Goal: Task Accomplishment & Management: Manage account settings

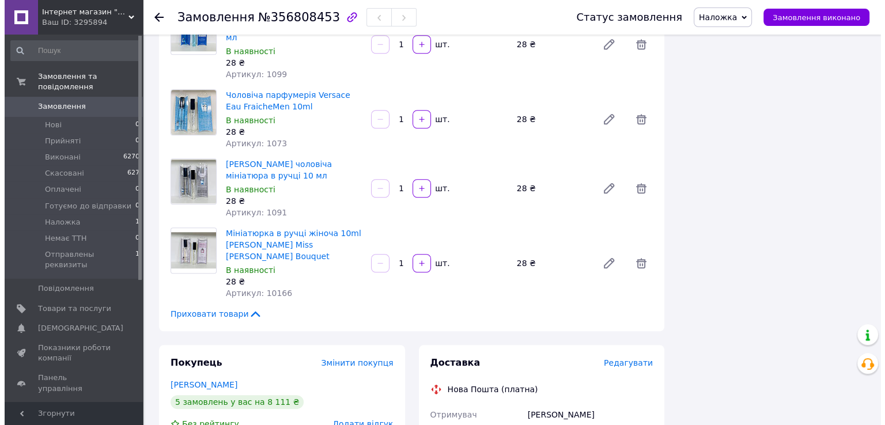
scroll to position [5358, 0]
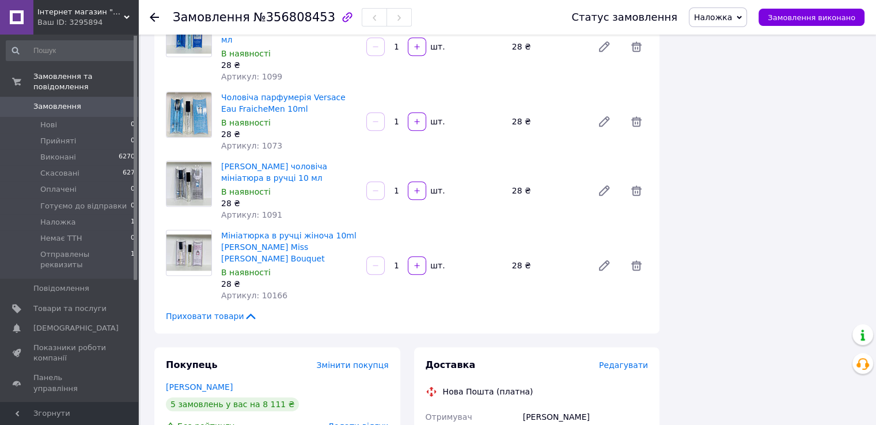
click at [618, 361] on span "Редагувати" at bounding box center [623, 365] width 49 height 9
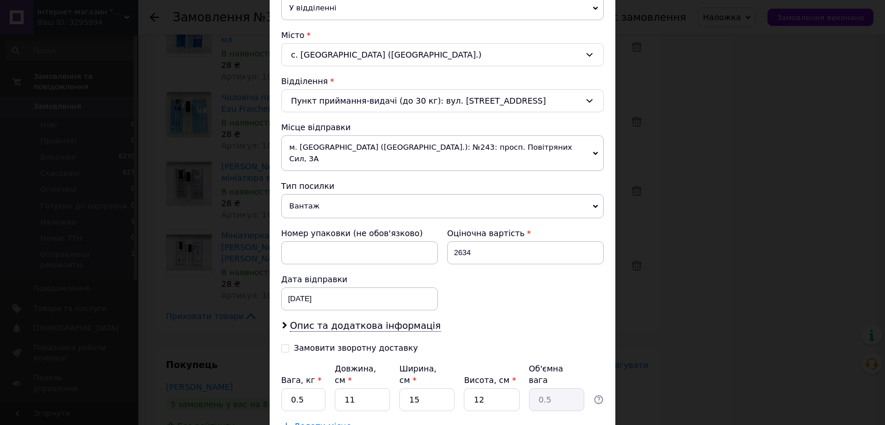
scroll to position [357, 0]
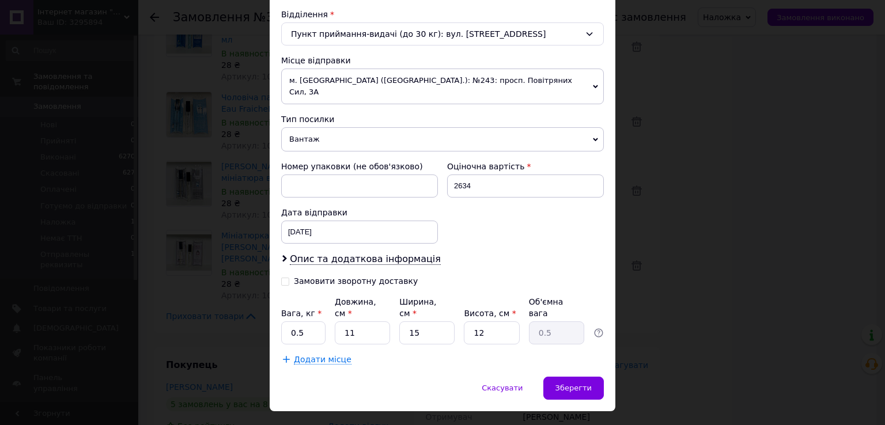
click at [286, 277] on input "Замовити зворотну доставку" at bounding box center [285, 281] width 8 height 8
checkbox input "true"
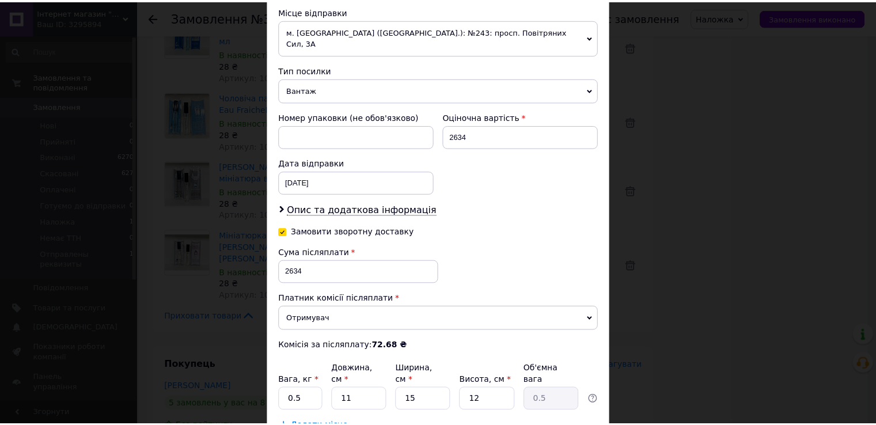
scroll to position [474, 0]
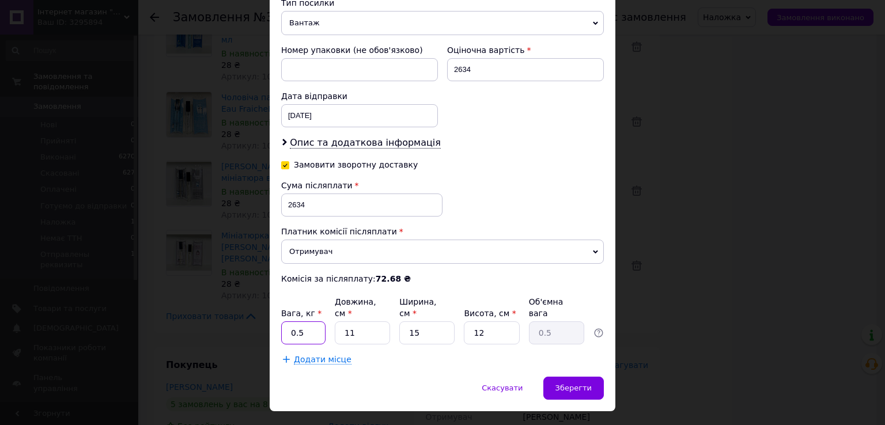
click at [311, 321] on input "0.5" at bounding box center [303, 332] width 44 height 23
type input "3"
click at [576, 384] on span "Зберегти" at bounding box center [573, 388] width 36 height 9
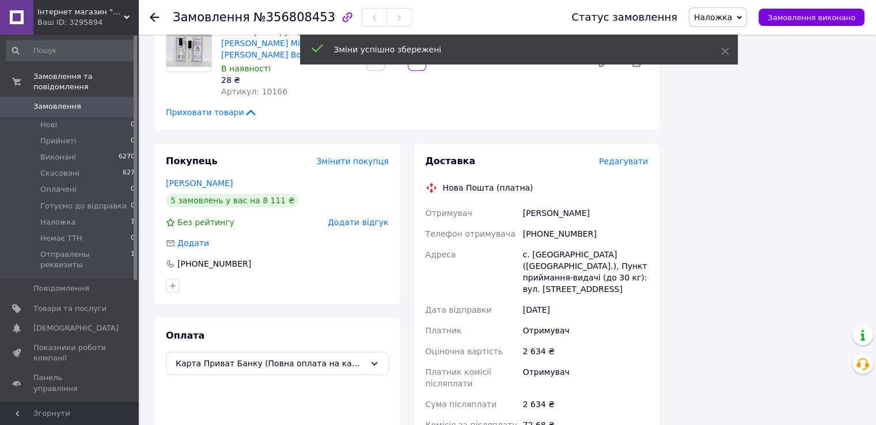
scroll to position [5588, 0]
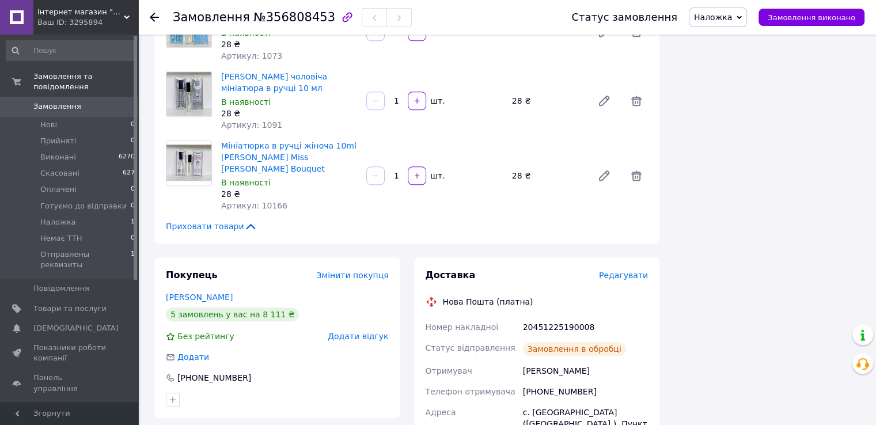
scroll to position [5416, 0]
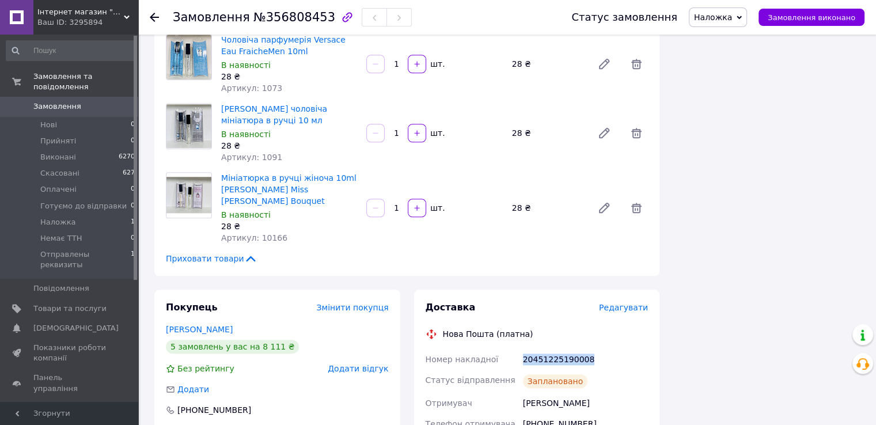
drag, startPoint x: 585, startPoint y: 125, endPoint x: 524, endPoint y: 128, distance: 60.6
click at [524, 349] on div "20451225190008" at bounding box center [586, 359] width 130 height 21
copy div "20451225190008"
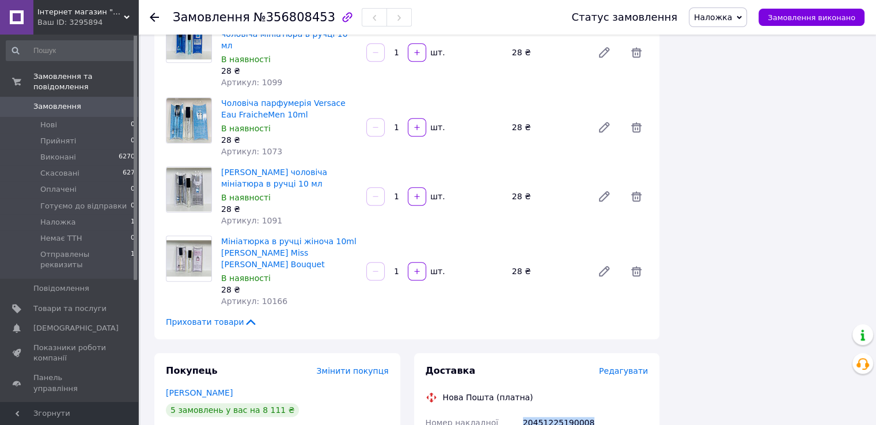
scroll to position [5473, 0]
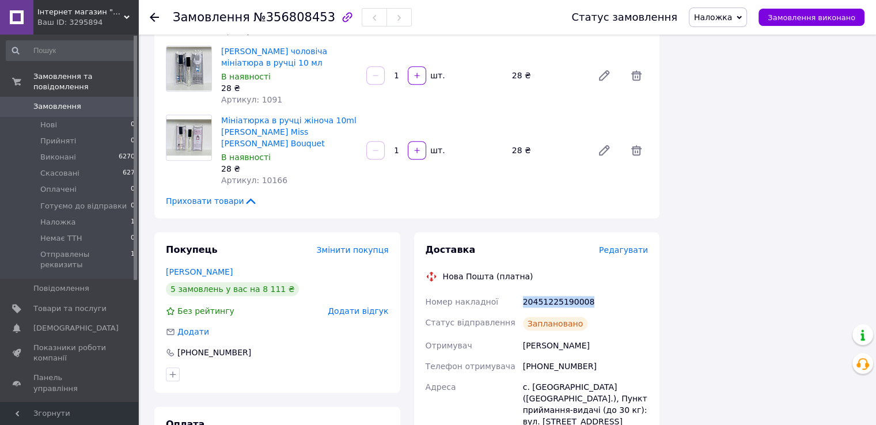
copy div "20451225190008"
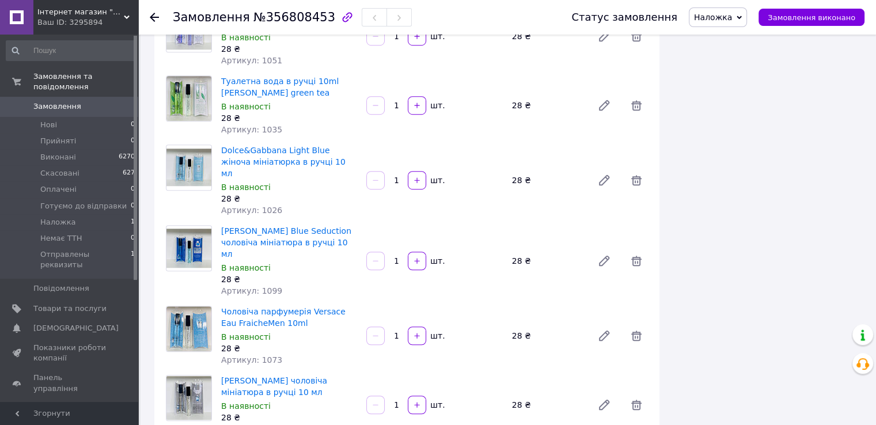
scroll to position [5128, 0]
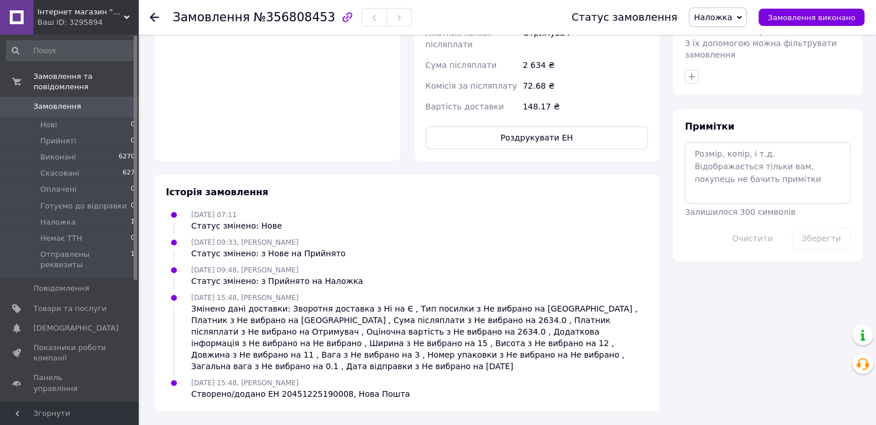
scroll to position [0, 0]
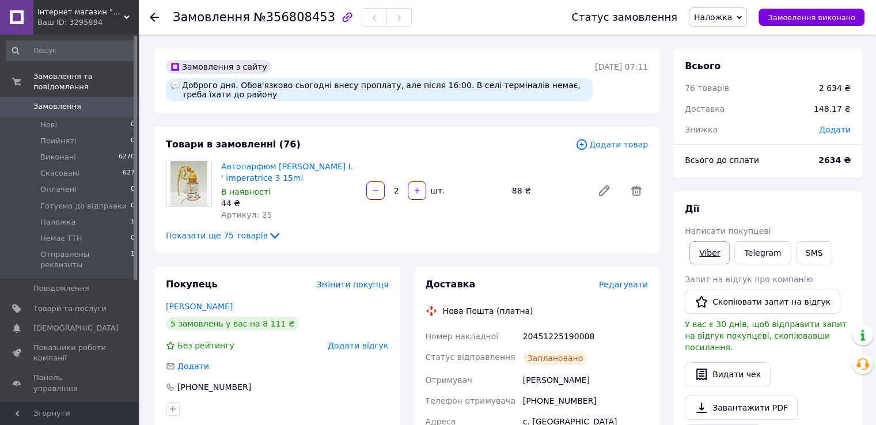
click at [714, 250] on link "Viber" at bounding box center [710, 252] width 40 height 23
click at [828, 220] on div "[PERSON_NAME] покупцеві Viber Telegram SMS Запит на відгук про компанію   Скопі…" at bounding box center [768, 340] width 166 height 275
click at [742, 18] on icon at bounding box center [739, 17] width 5 height 5
click at [743, 54] on li "Виконано" at bounding box center [742, 57] width 105 height 17
